Goal: Task Accomplishment & Management: Use online tool/utility

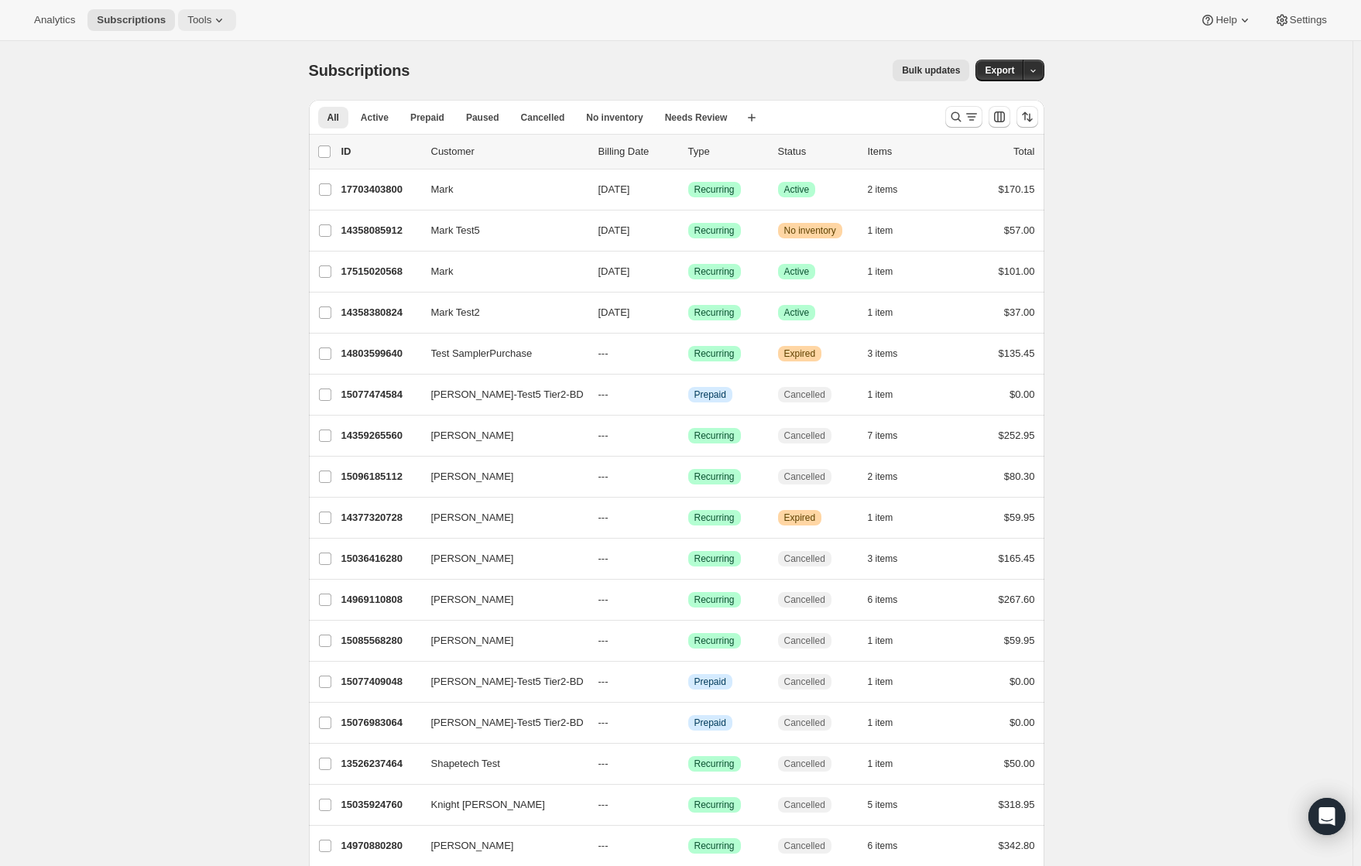
click at [210, 23] on span "Tools" at bounding box center [199, 20] width 24 height 12
click at [201, 122] on button "Moments" at bounding box center [208, 130] width 166 height 25
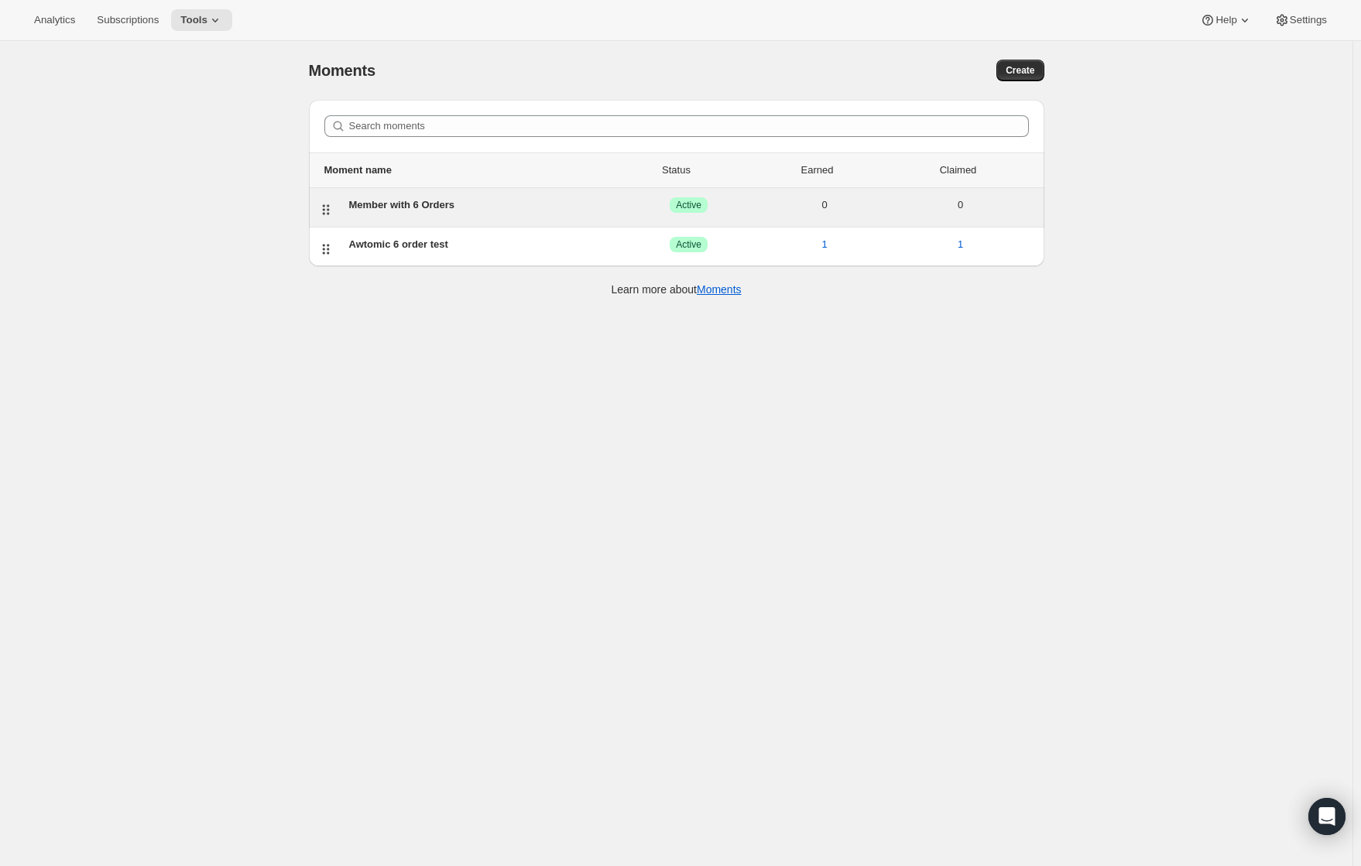
click at [429, 208] on div "Member with 6 Orders" at bounding box center [485, 204] width 272 height 15
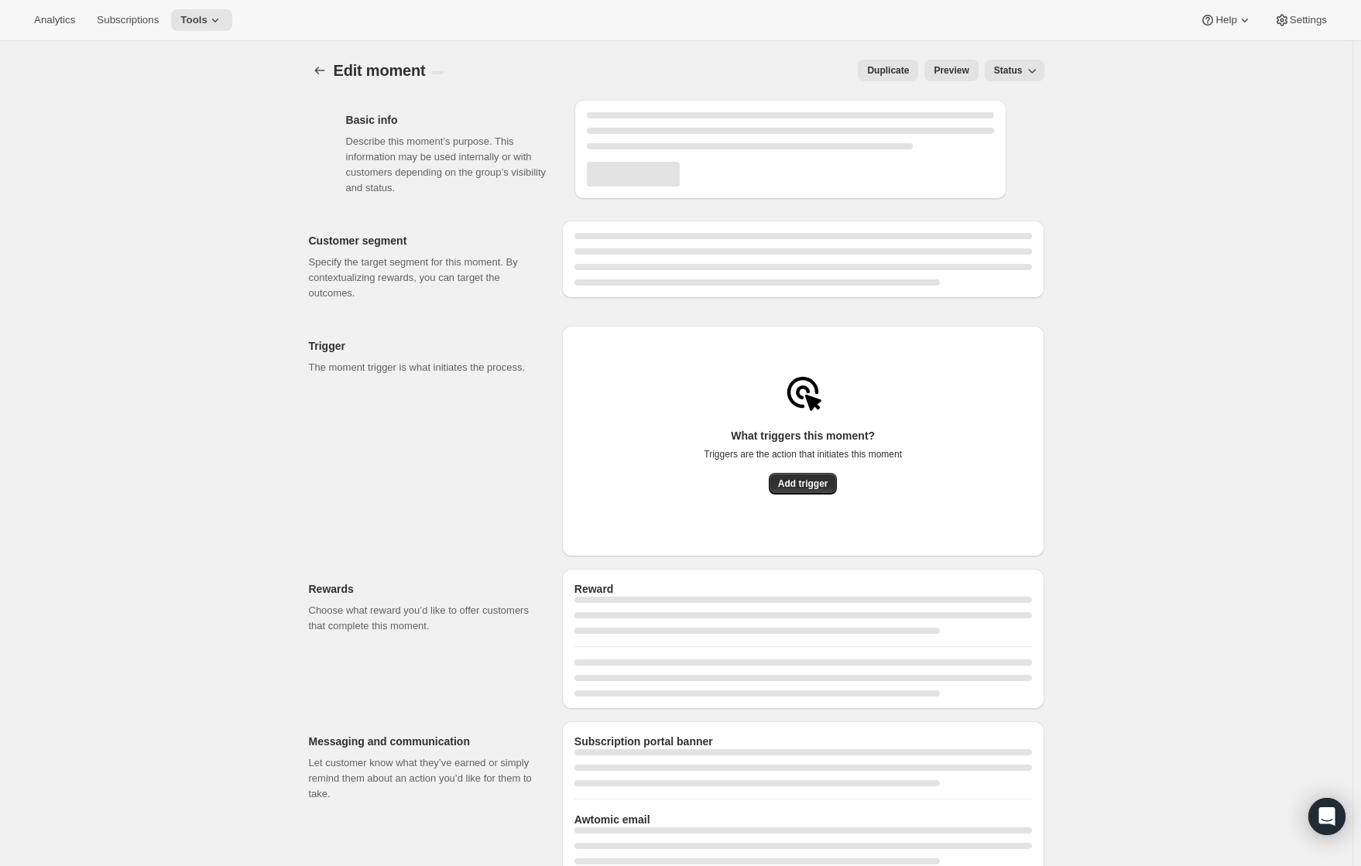
select select "FIXED_AMOUNT"
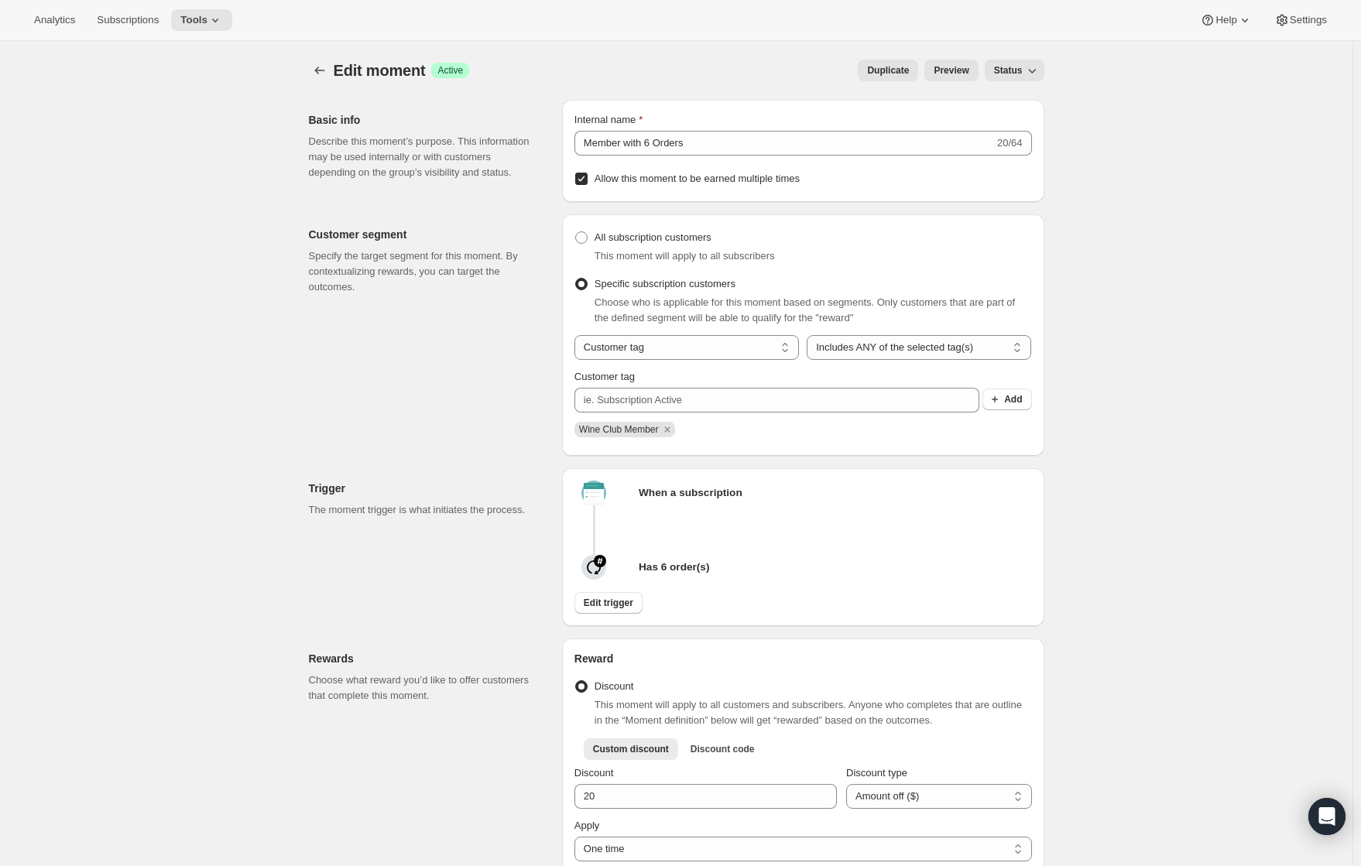
click at [1038, 77] on icon "button" at bounding box center [1031, 70] width 15 height 15
click at [1024, 107] on span "Draft" at bounding box center [1020, 101] width 47 height 15
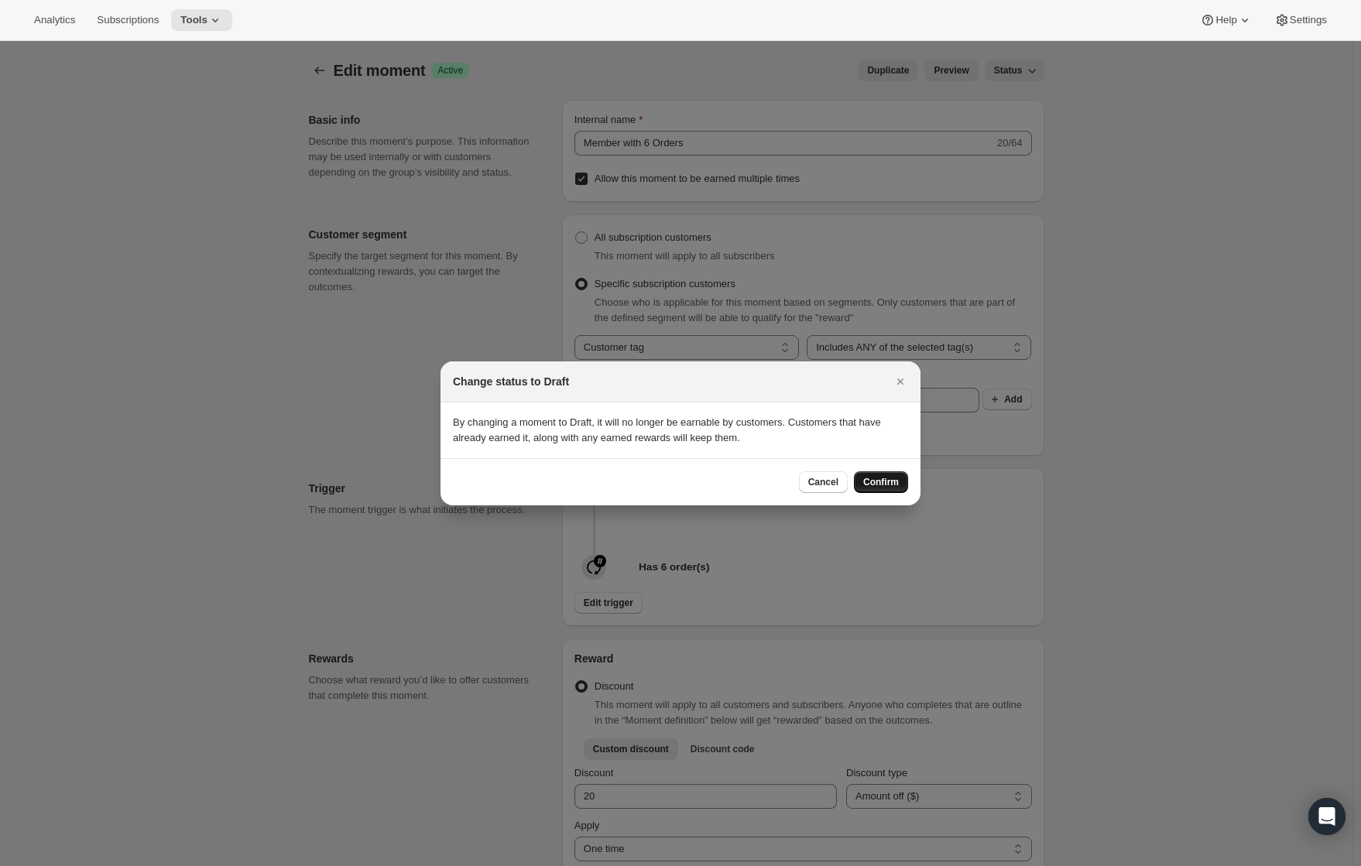
click at [897, 485] on span "Confirm" at bounding box center [881, 482] width 36 height 12
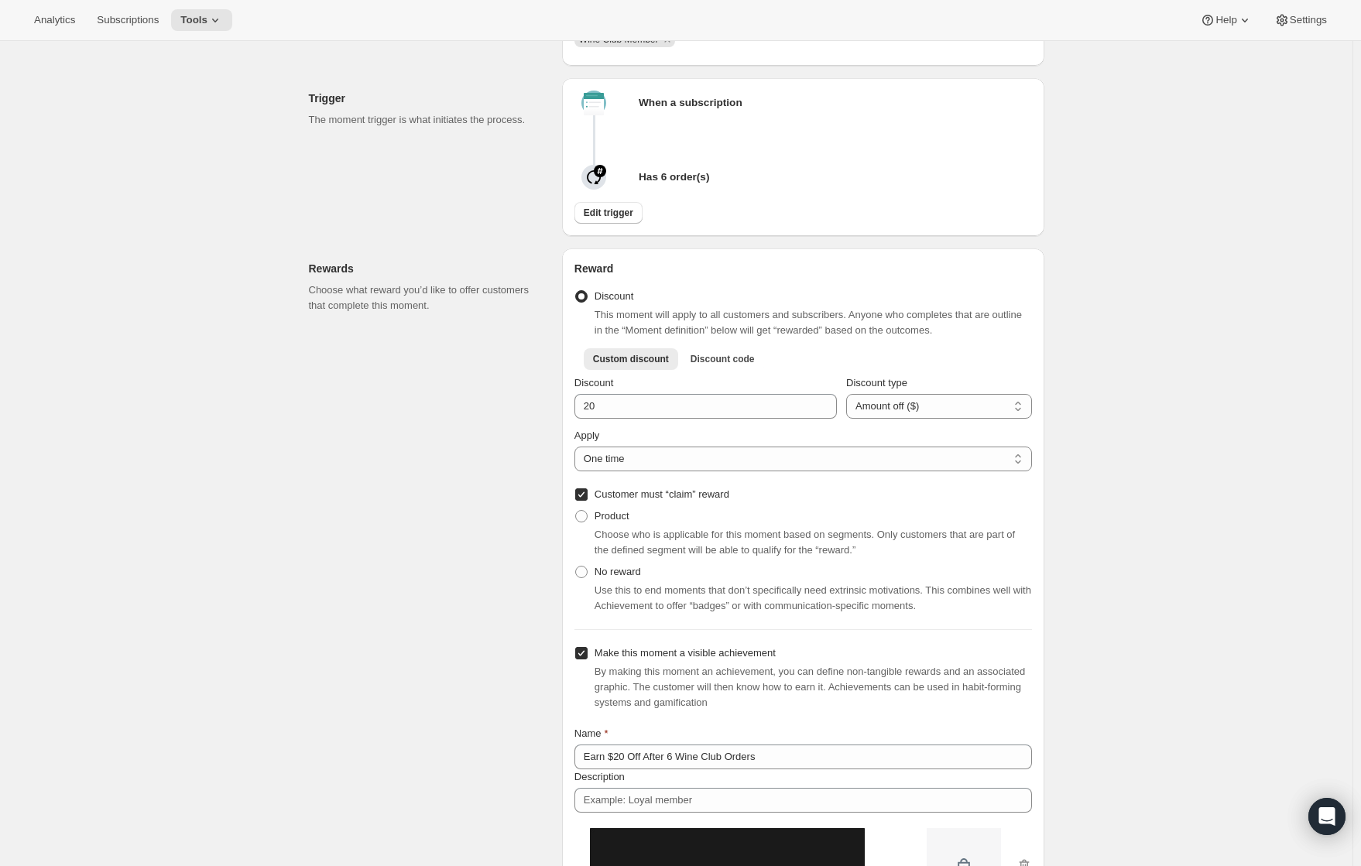
scroll to position [619, 0]
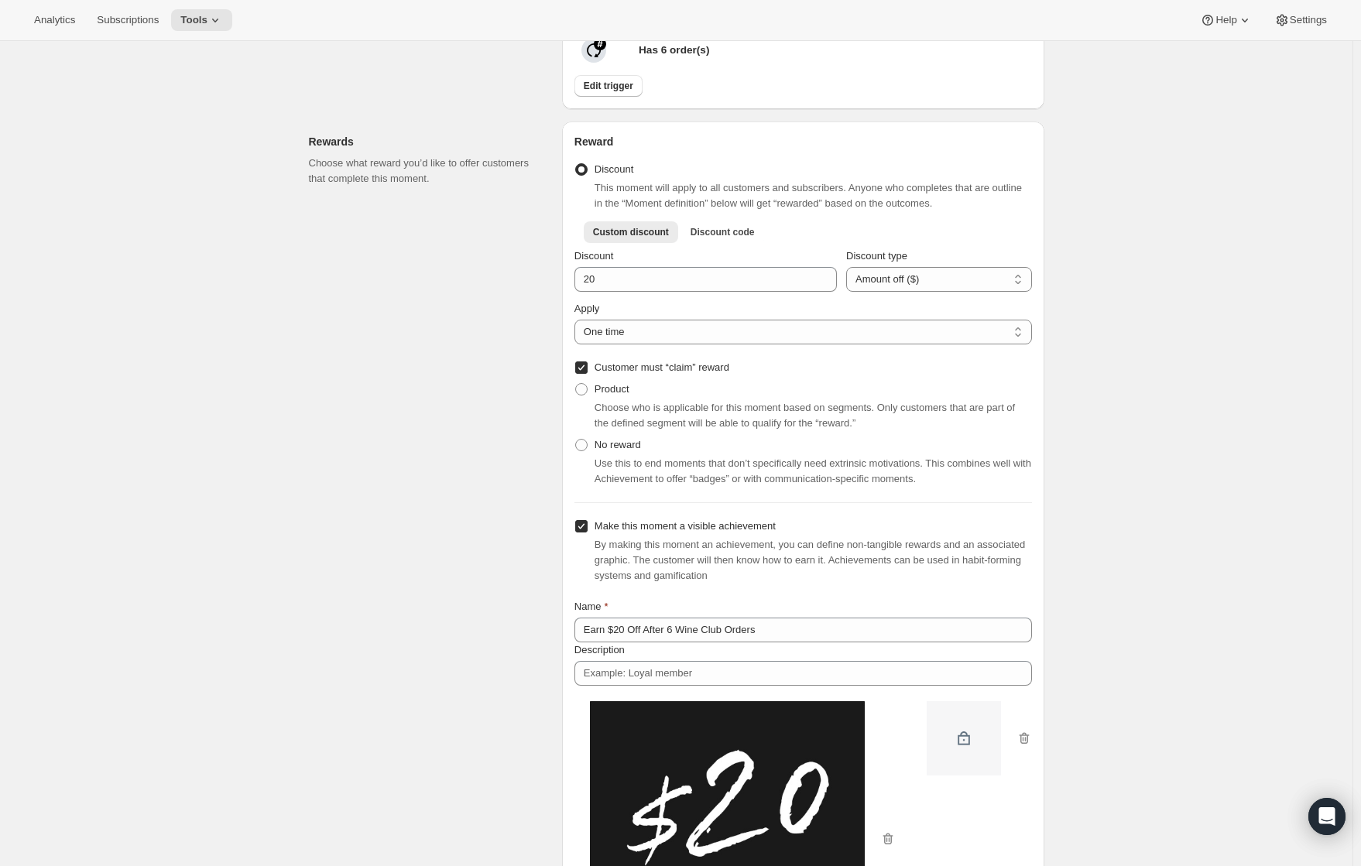
click at [1247, 357] on div "Edit moment. This page is ready Edit moment Info Draft Duplicate Preview Status…" at bounding box center [676, 718] width 1353 height 2592
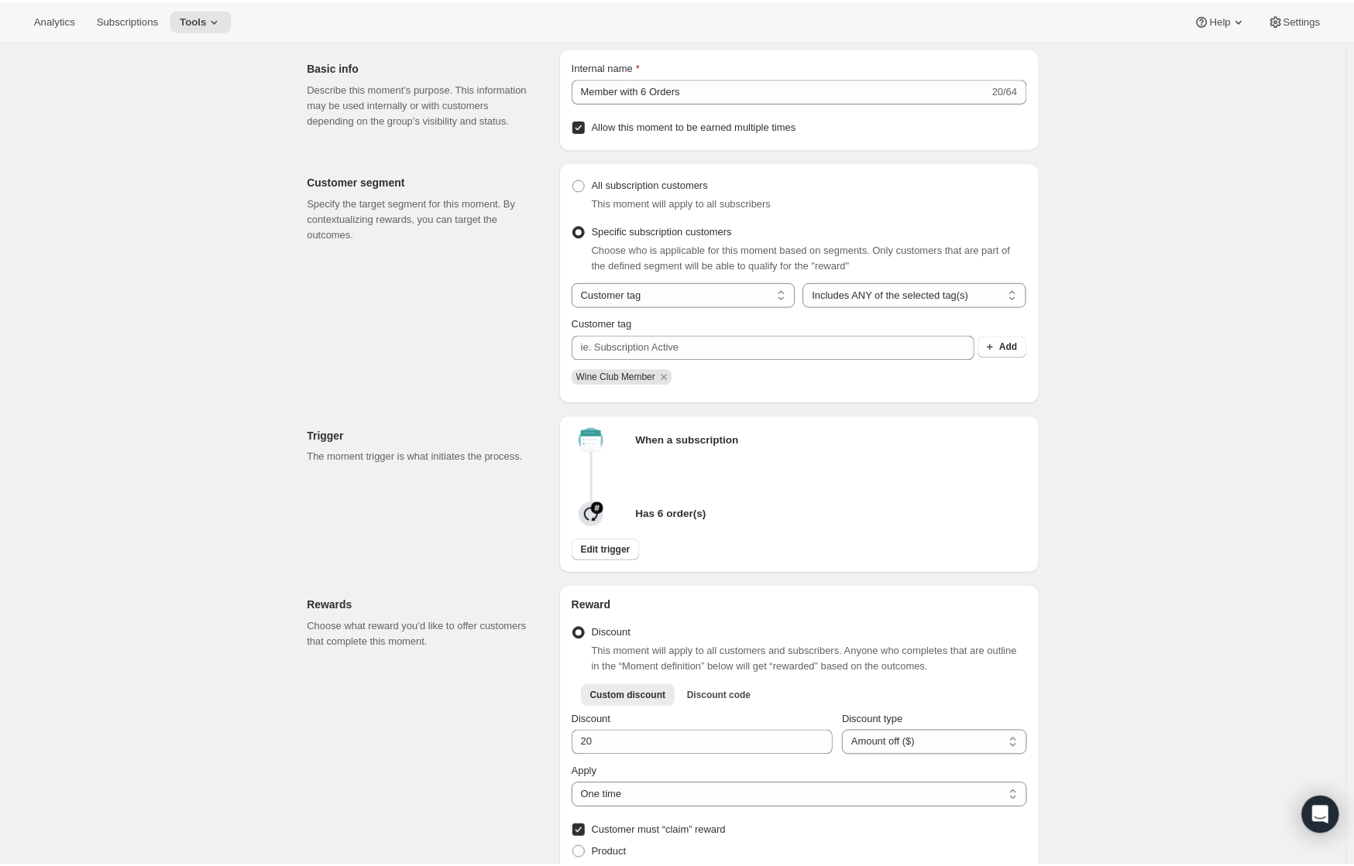
scroll to position [0, 0]
